Goal: Check status: Check status

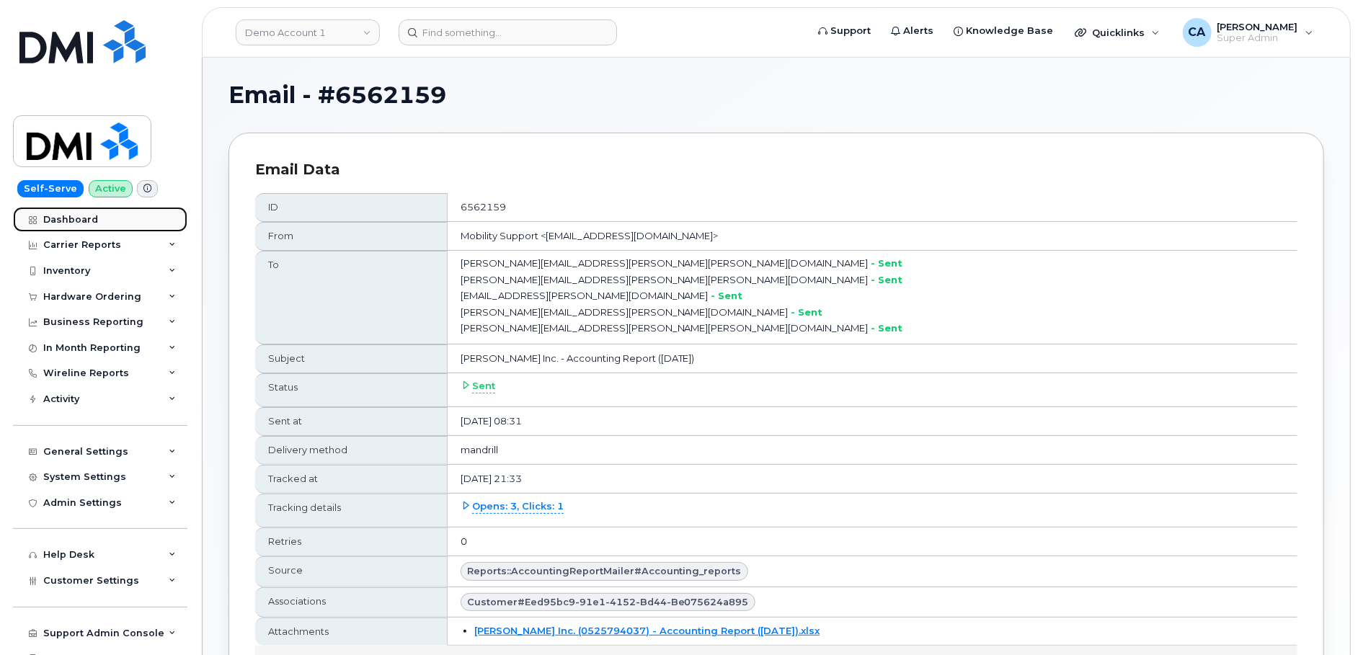
click at [76, 211] on link "Dashboard" at bounding box center [100, 220] width 174 height 26
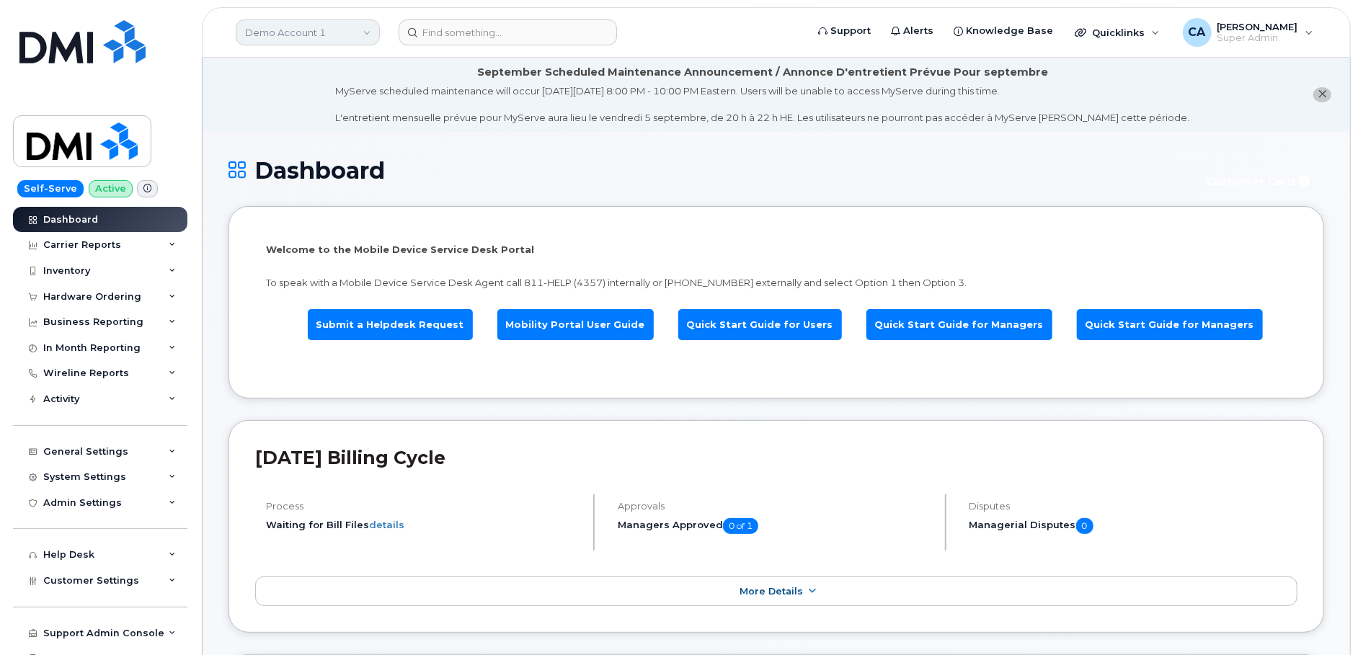
click at [332, 25] on link "Demo Account 1" at bounding box center [308, 32] width 144 height 26
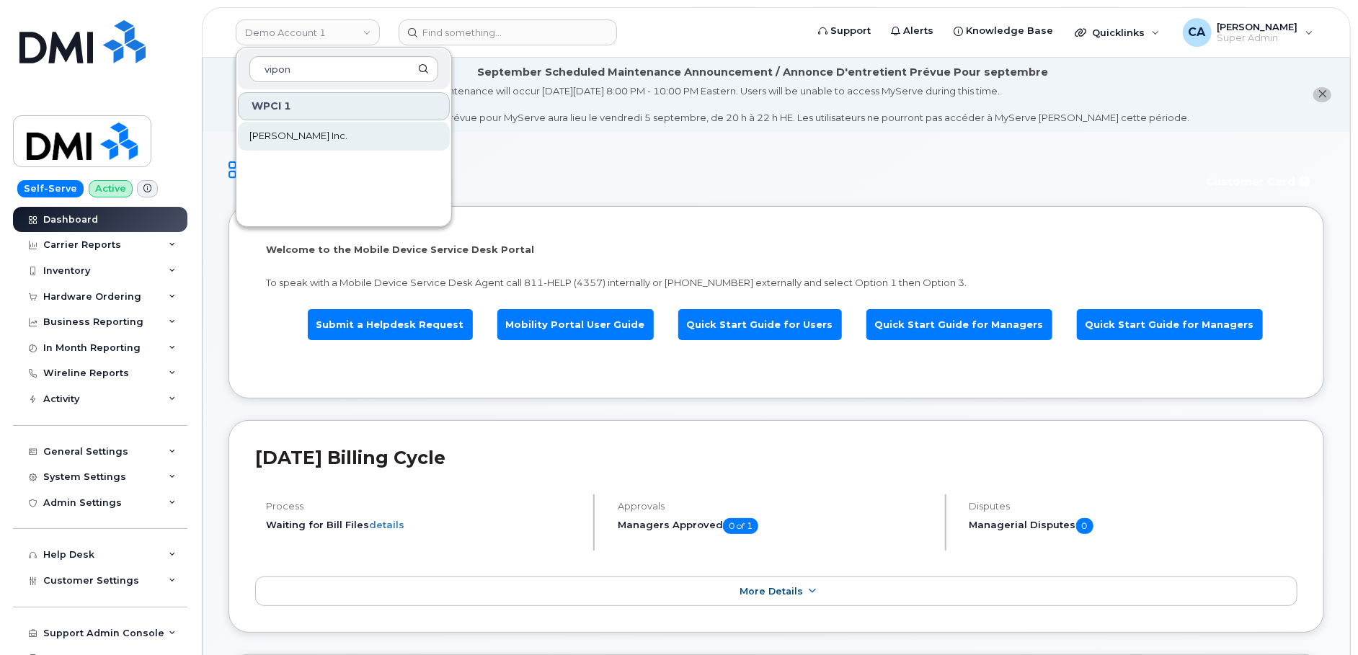
type input "vipon"
click at [287, 143] on link "[PERSON_NAME] Inc." at bounding box center [344, 136] width 212 height 29
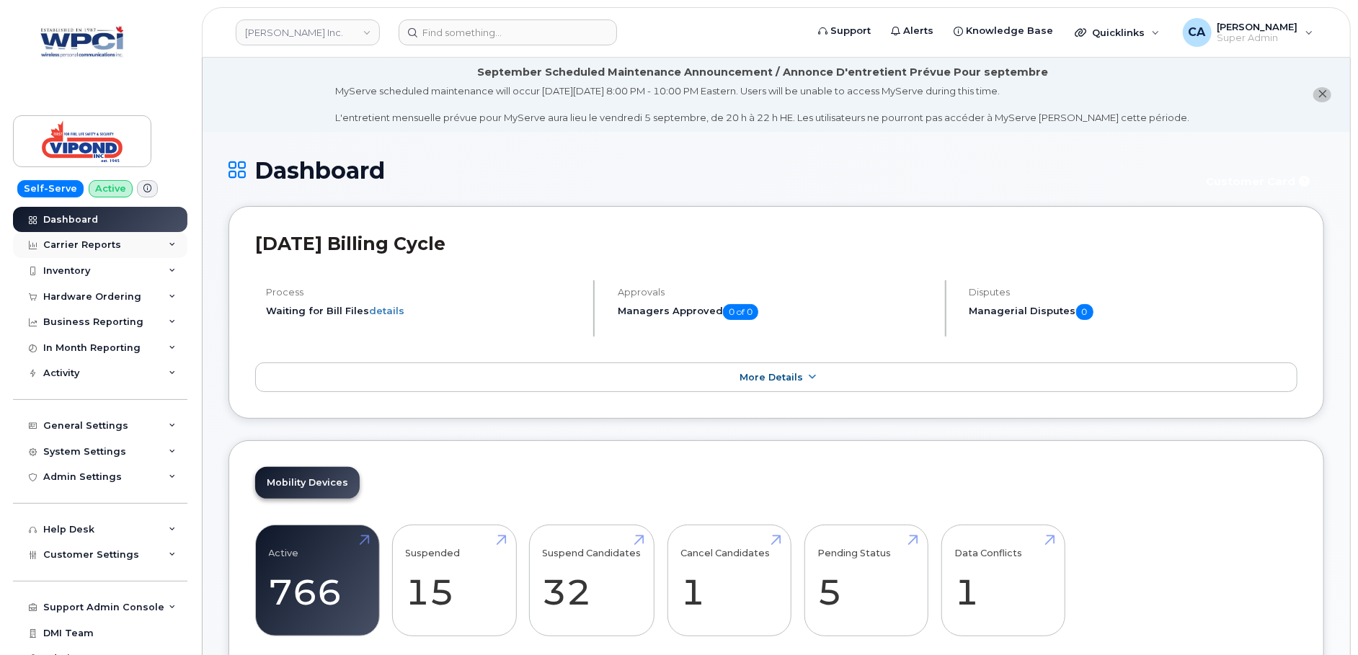
click at [108, 242] on div "Carrier Reports" at bounding box center [82, 245] width 78 height 12
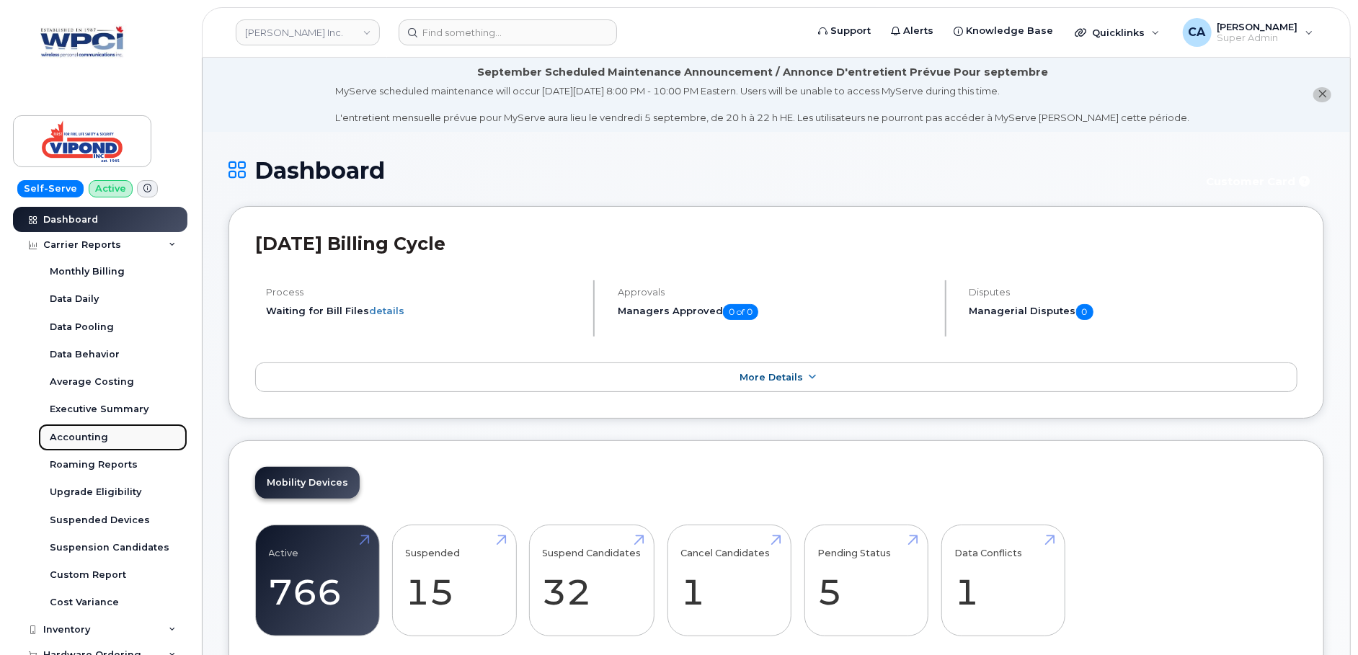
click at [87, 438] on div "Accounting" at bounding box center [79, 437] width 58 height 13
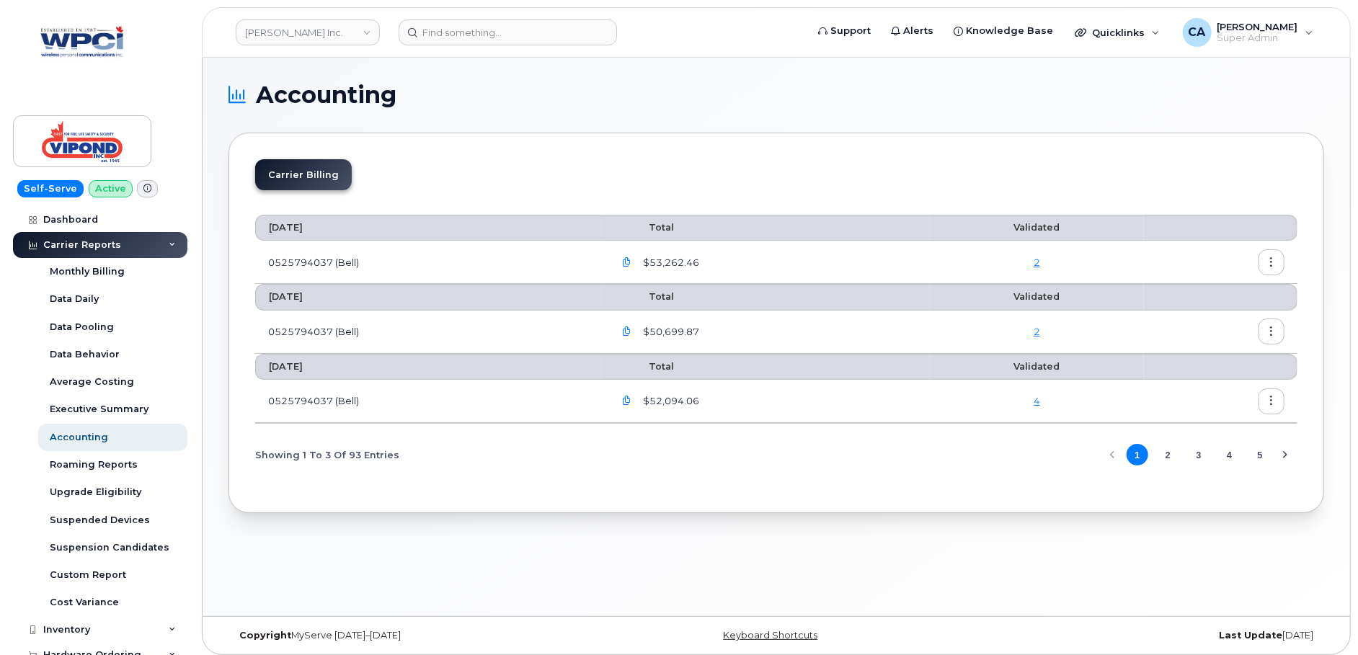
click at [1275, 259] on icon "button" at bounding box center [1272, 262] width 9 height 9
click at [1238, 295] on div "Details" at bounding box center [1221, 291] width 128 height 27
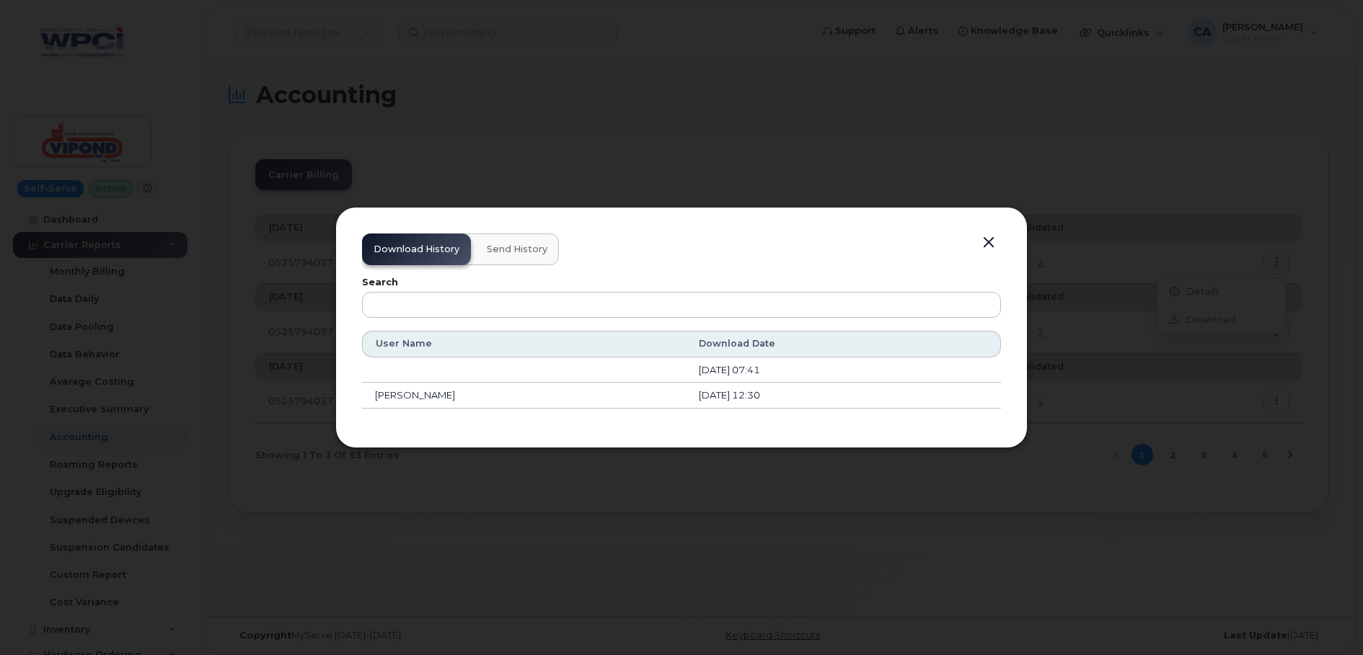
click at [1236, 181] on div at bounding box center [681, 327] width 1363 height 655
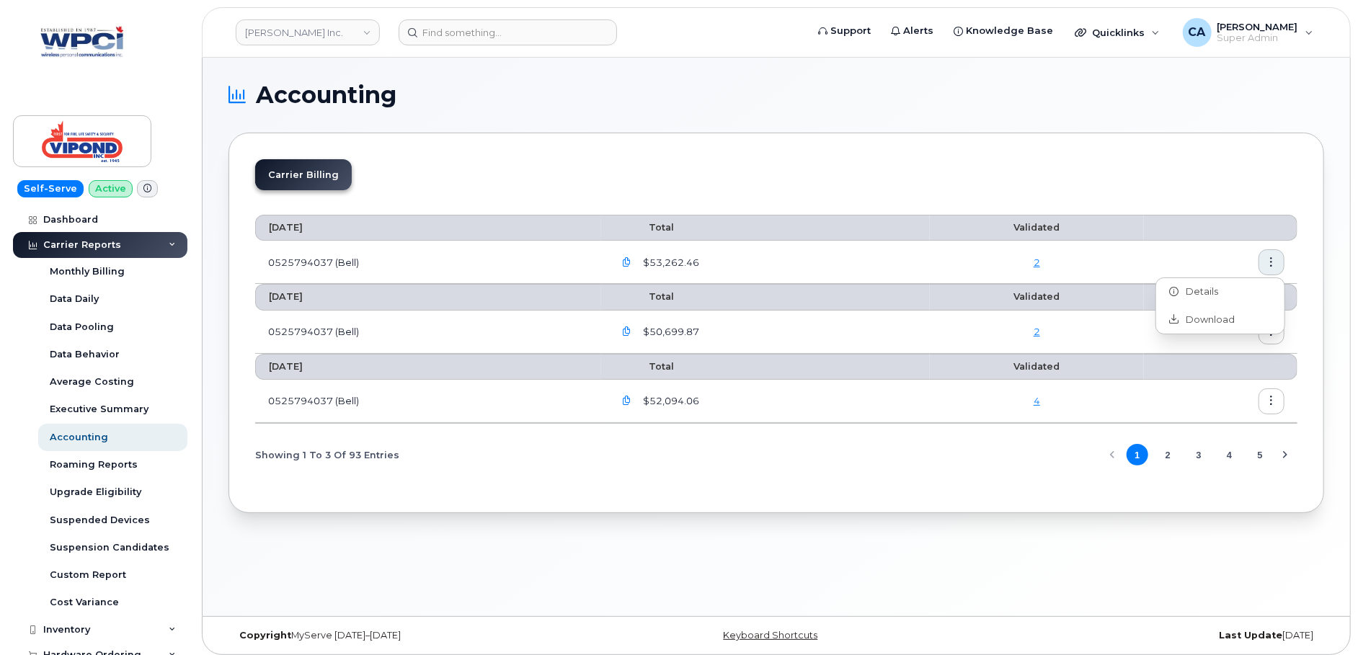
click at [1326, 288] on div "Accounting Carrier Billing August 2025 Total Validated 0525794037 (Bell) $53,26…" at bounding box center [777, 337] width 1148 height 559
click at [1275, 327] on icon "button" at bounding box center [1272, 331] width 9 height 9
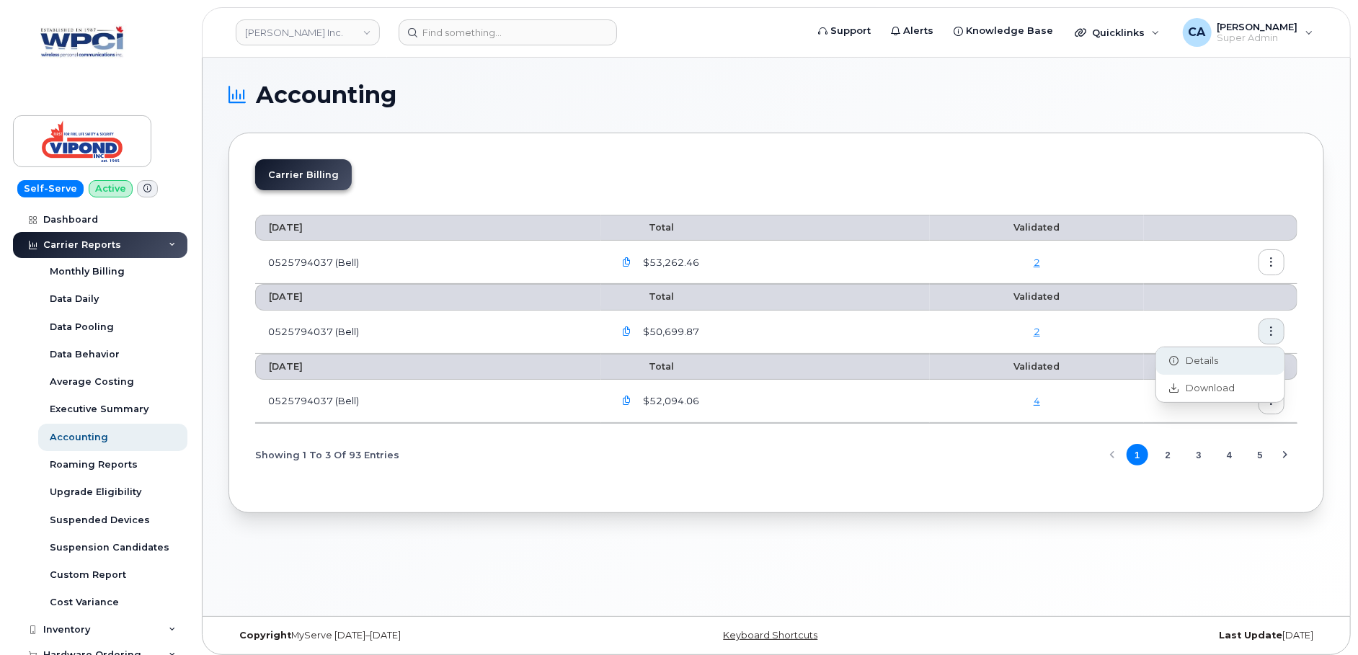
click at [1230, 358] on div "Details" at bounding box center [1221, 361] width 128 height 27
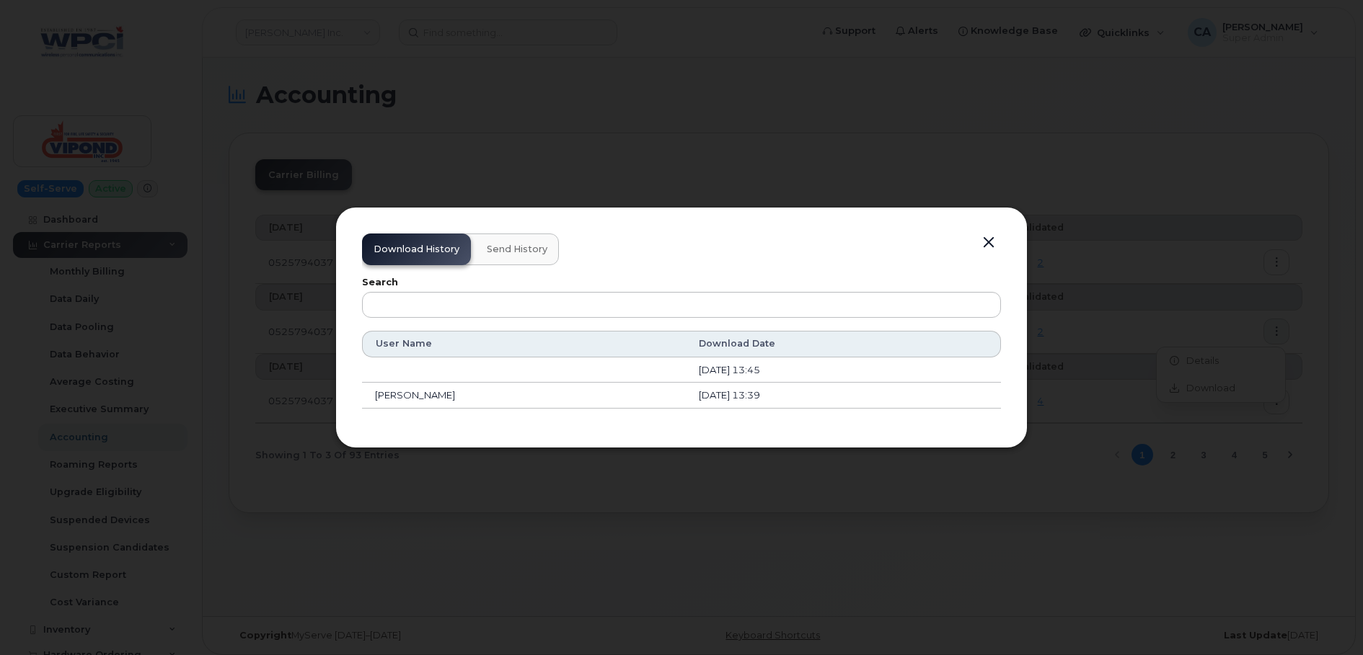
click at [1358, 291] on div at bounding box center [681, 327] width 1363 height 655
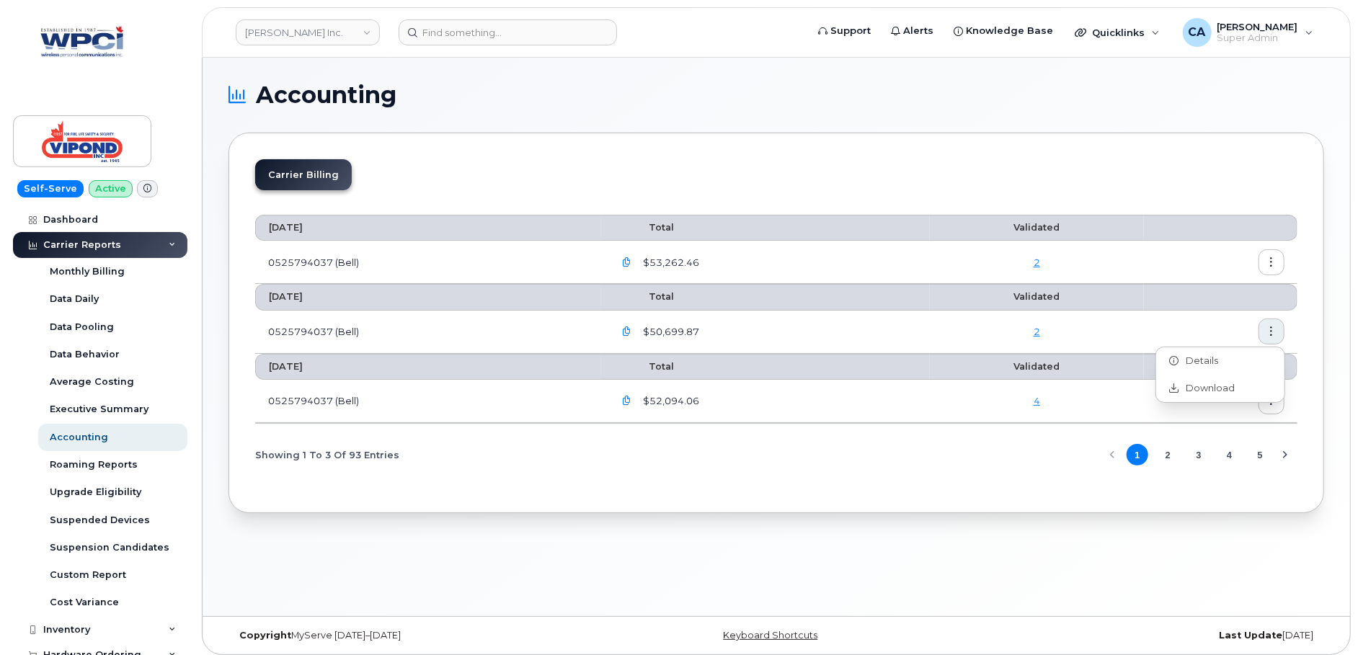
click at [1340, 399] on div "Accounting Carrier Billing August 2025 Total Validated 0525794037 (Bell) $53,26…" at bounding box center [777, 337] width 1148 height 559
click at [1271, 403] on button "button" at bounding box center [1272, 402] width 26 height 26
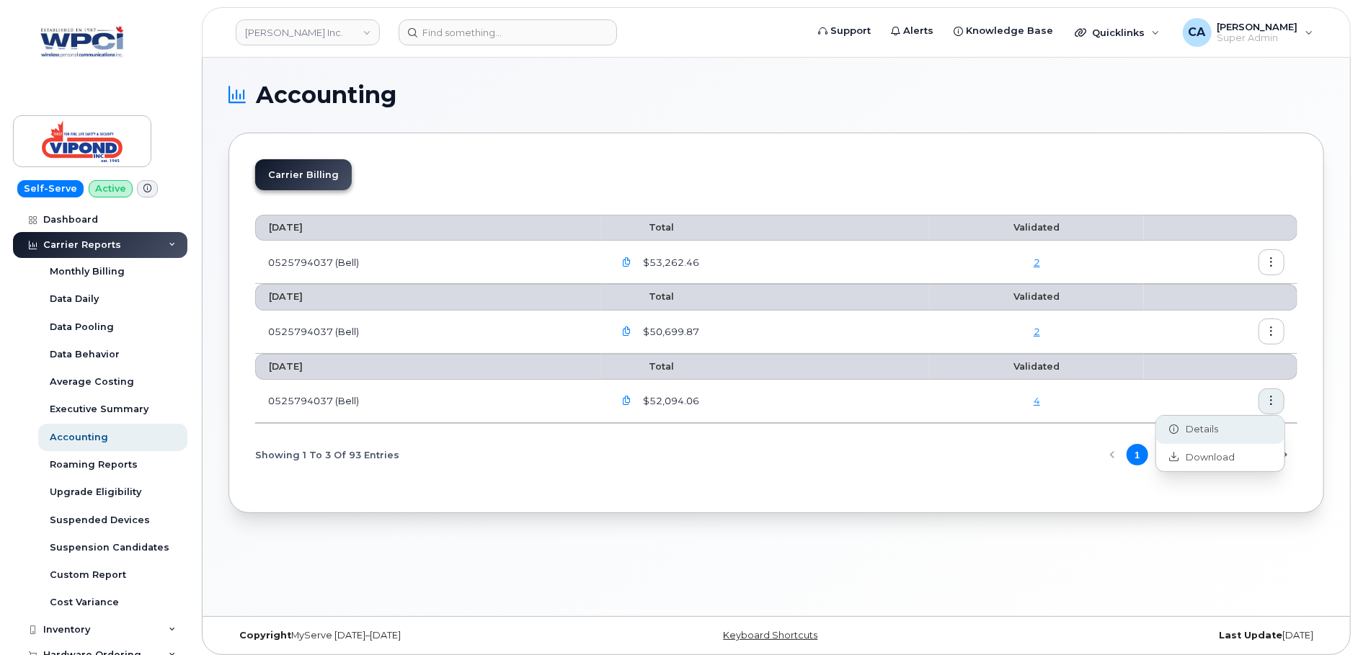
click at [1230, 423] on div "Details" at bounding box center [1221, 429] width 128 height 27
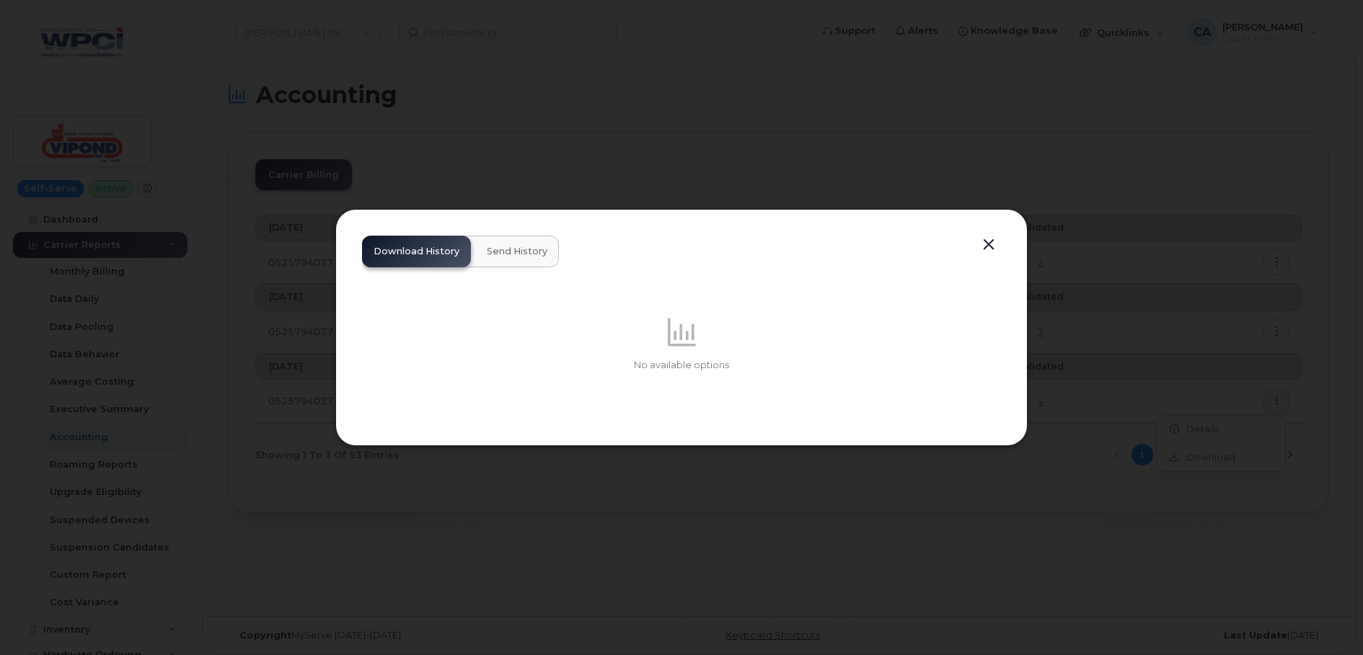
click at [984, 232] on div "Download History Send History No available options" at bounding box center [681, 327] width 692 height 237
click at [997, 239] on button "button" at bounding box center [989, 245] width 22 height 20
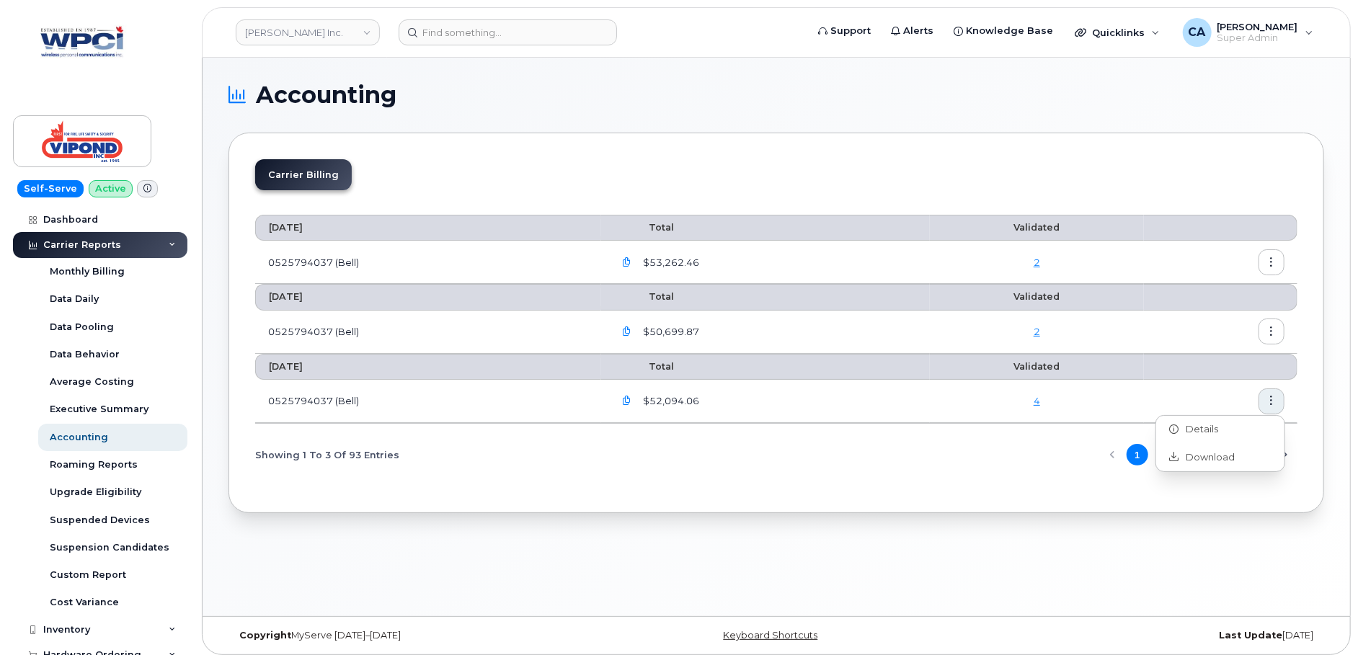
click at [1273, 270] on button "button" at bounding box center [1272, 262] width 26 height 26
click at [1187, 290] on span "Details" at bounding box center [1199, 292] width 40 height 13
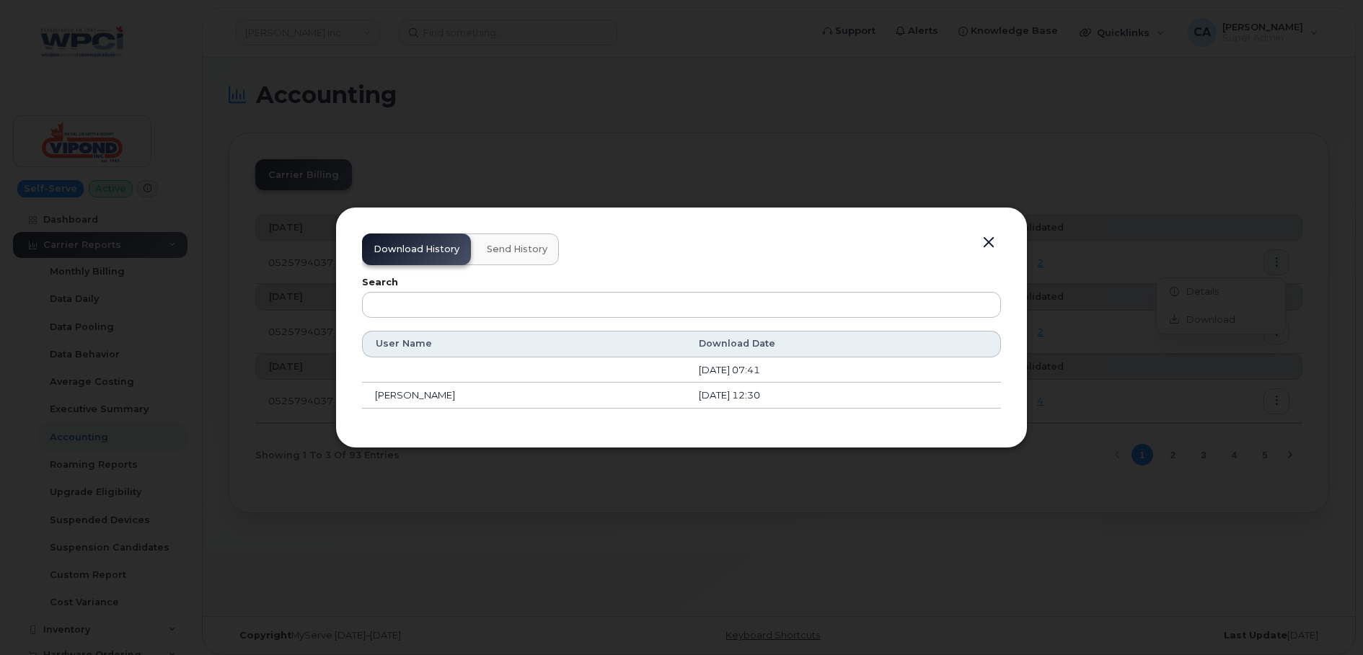
click at [532, 254] on span "Send History" at bounding box center [517, 250] width 61 height 12
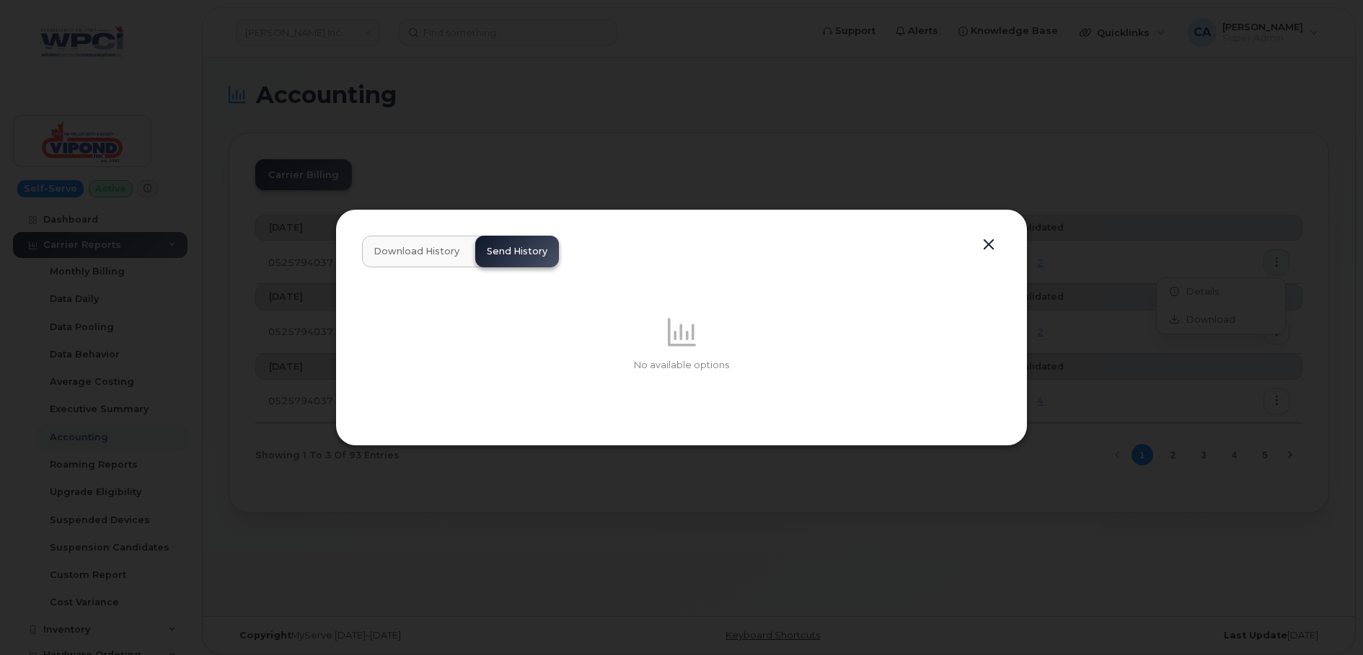
click at [571, 185] on div at bounding box center [681, 327] width 1363 height 655
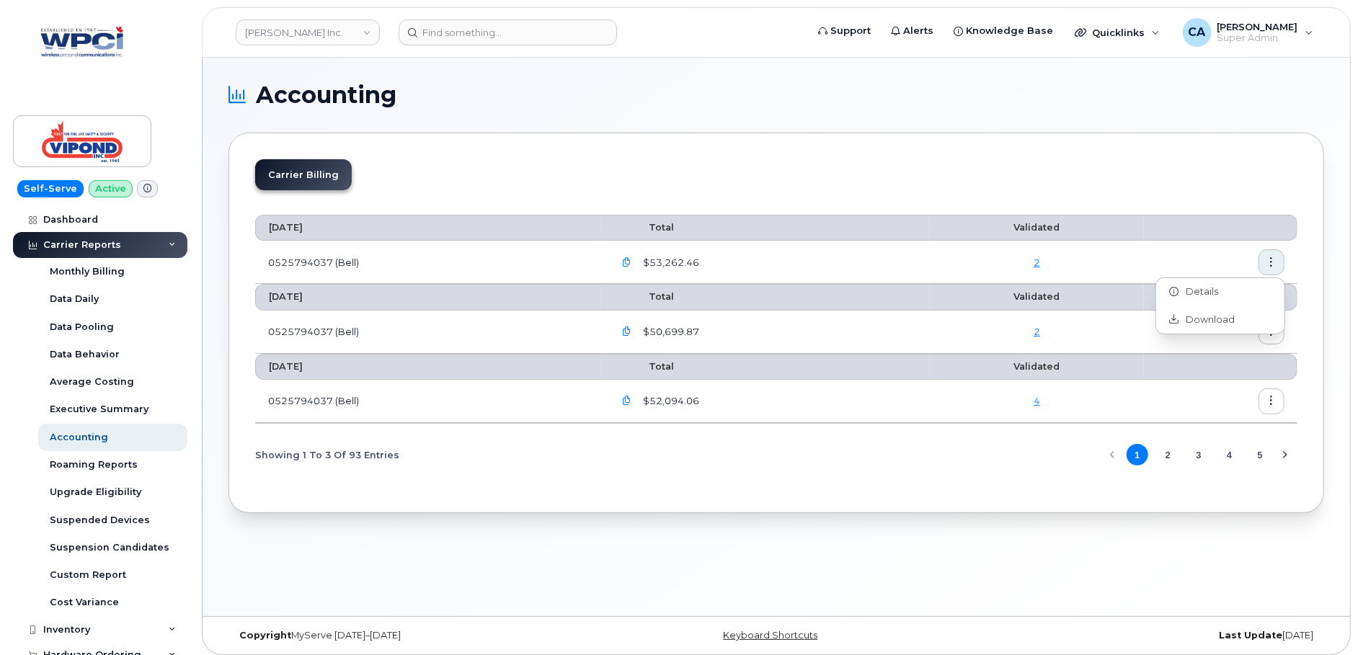
click at [1333, 342] on div "Accounting Carrier Billing August 2025 Total Validated 0525794037 (Bell) $53,26…" at bounding box center [777, 337] width 1148 height 559
click at [1268, 340] on button "button" at bounding box center [1272, 332] width 26 height 26
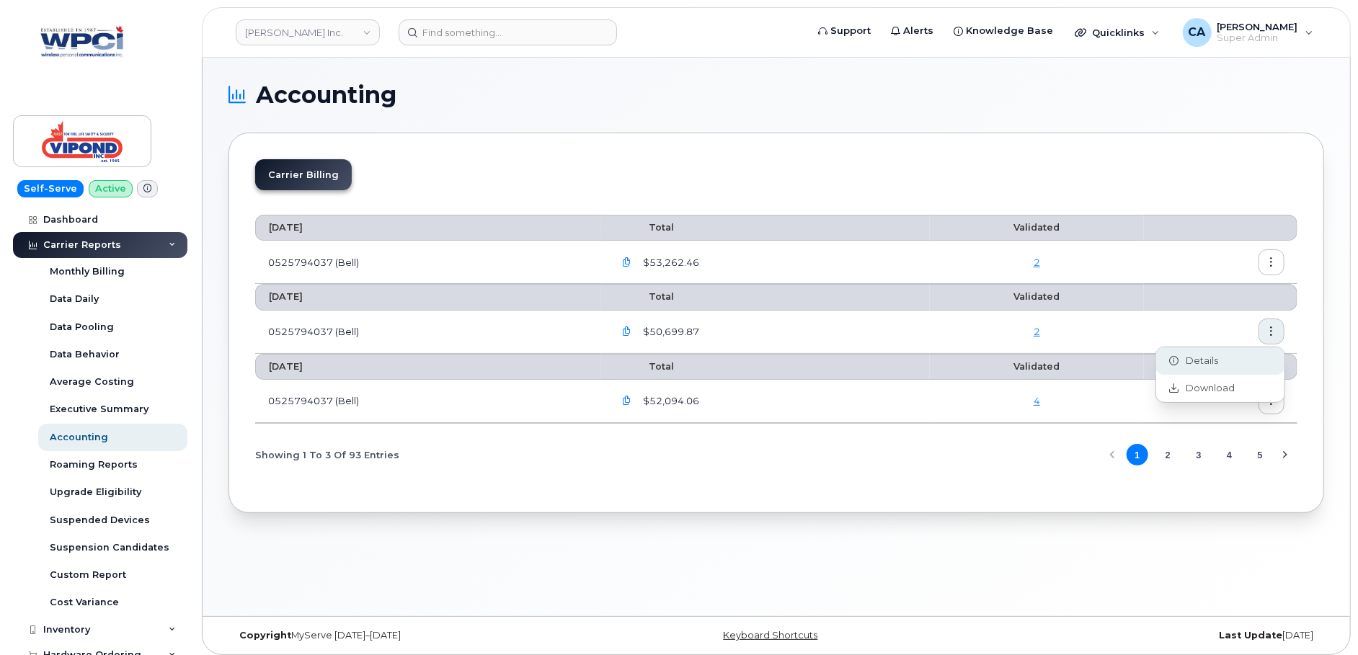
click at [1232, 358] on div "Details" at bounding box center [1221, 361] width 128 height 27
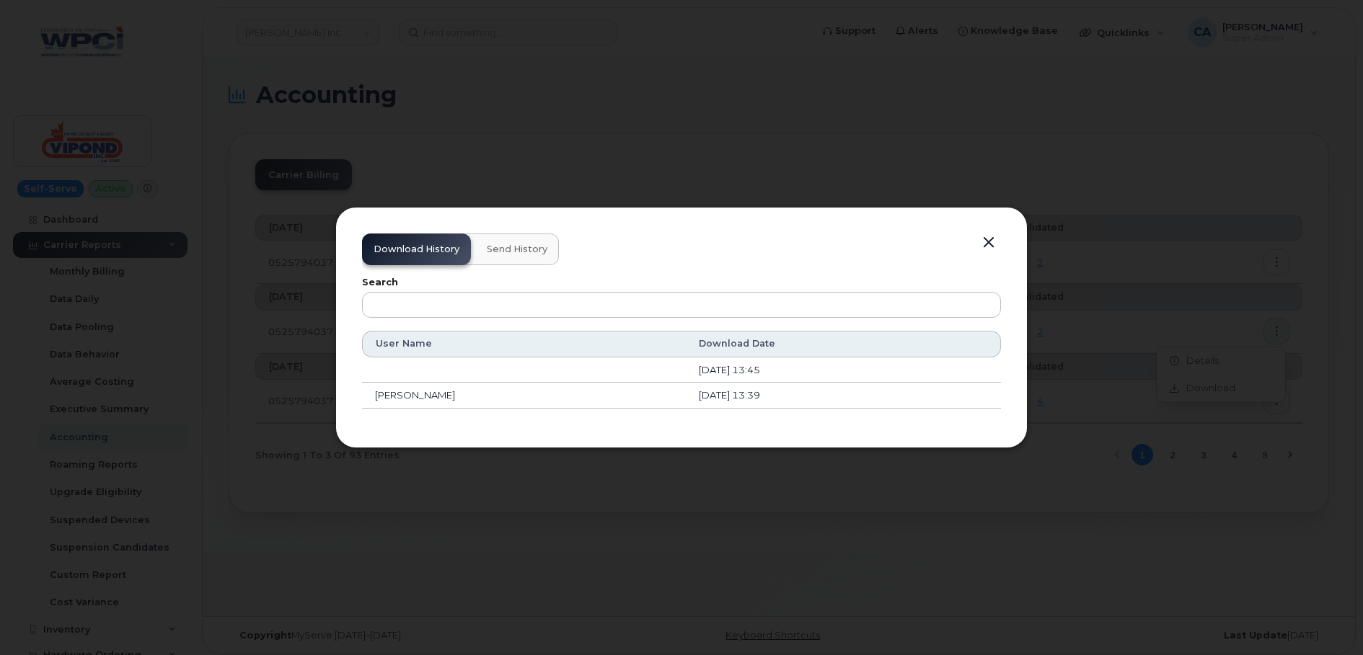
click at [508, 244] on button "Send History" at bounding box center [517, 250] width 84 height 32
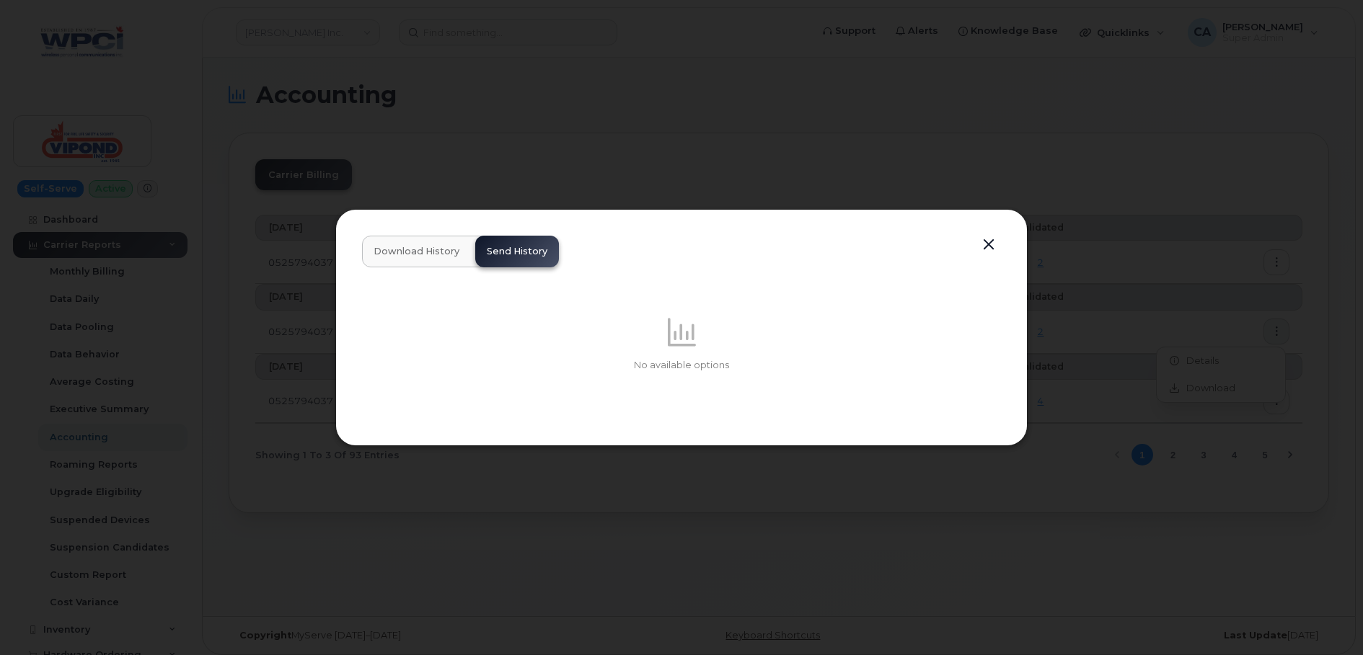
click at [507, 177] on div at bounding box center [681, 327] width 1363 height 655
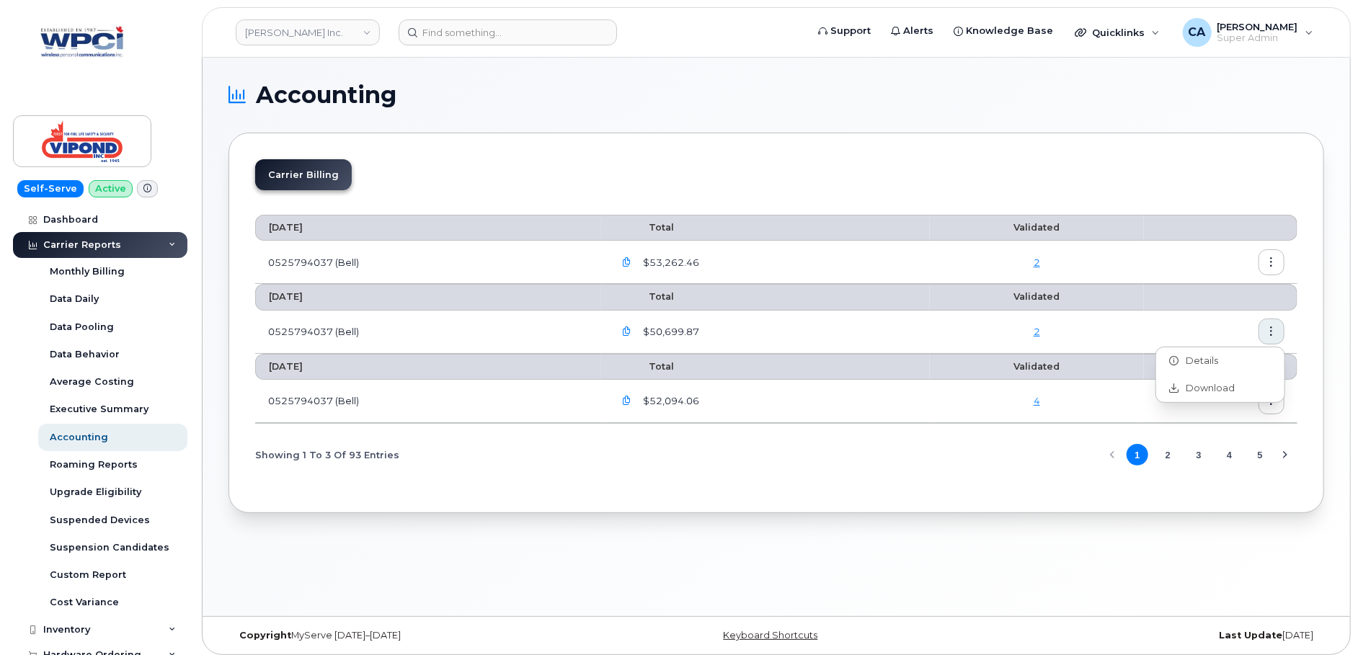
click at [507, 177] on div "Carrier Billing" at bounding box center [776, 180] width 1043 height 43
click at [885, 149] on div "Carrier Billing August 2025 Total Validated 0525794037 (Bell) $53,262.46 2 July…" at bounding box center [777, 323] width 1096 height 381
